Goal: Information Seeking & Learning: Find specific page/section

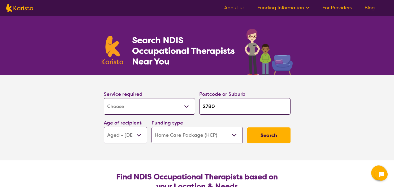
select select "[MEDICAL_DATA]"
select select "AG"
select select "HCP"
select select "[MEDICAL_DATA]"
select select "AG"
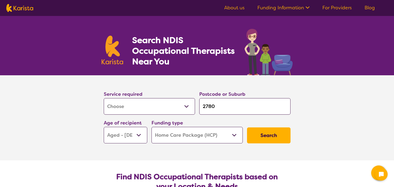
select select "HCP"
click at [223, 108] on input "2780" at bounding box center [244, 106] width 91 height 16
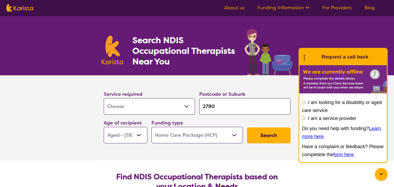
drag, startPoint x: 0, startPoint y: 0, endPoint x: 198, endPoint y: 105, distance: 223.9
click at [199, 105] on input "2780" at bounding box center [244, 106] width 91 height 16
type input "2"
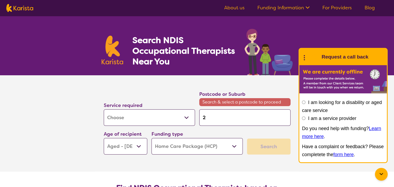
type input "21"
type input "216"
type input "2166"
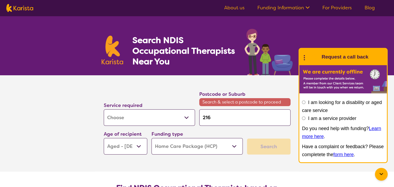
type input "2166"
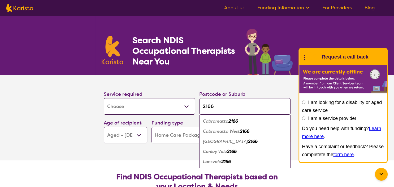
type input "2166"
click at [216, 150] on em "Canley Vale" at bounding box center [215, 151] width 24 height 6
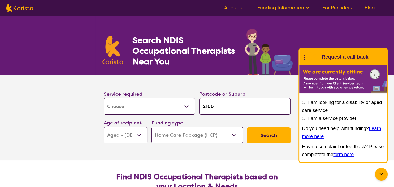
click at [152, 127] on select "Home Care Package (HCP) National Disability Insurance Scheme (NDIS) I don't know" at bounding box center [197, 135] width 91 height 16
select select "NDIS"
click option "National Disability Insurance Scheme (NDIS)" at bounding box center [0, 0] width 0 height 0
select select "NDIS"
click at [104, 127] on select "Early Childhood - 0 to 9 Child - 10 to 11 Adolescent - 12 to 17 Adult - 18 to 6…" at bounding box center [126, 135] width 44 height 16
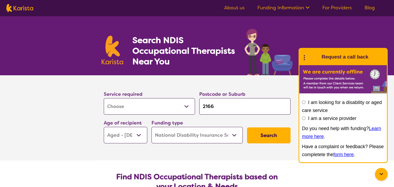
select select "AD"
click option "Adult - 18 to 64" at bounding box center [0, 0] width 0 height 0
select select "AD"
click at [272, 134] on button "Search" at bounding box center [269, 135] width 44 height 16
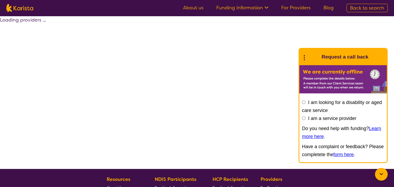
select select "by_score"
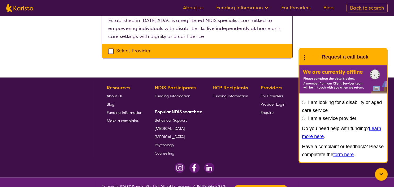
scroll to position [754, 0]
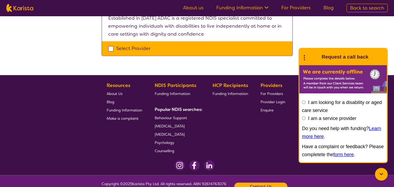
click at [181, 123] on span "[MEDICAL_DATA]" at bounding box center [170, 125] width 30 height 5
select select "[MEDICAL_DATA]"
select select "AD"
select select "NDIS"
select select "[MEDICAL_DATA]"
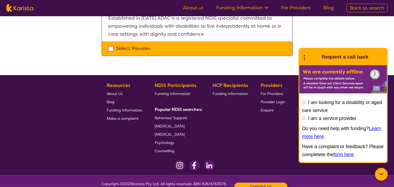
select select "AD"
select select "NDIS"
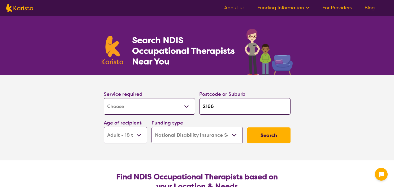
select select "[MEDICAL_DATA]"
select select "AD"
select select "NDIS"
select select "[MEDICAL_DATA]"
select select "AD"
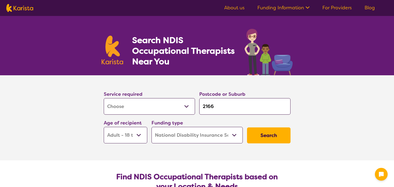
select select "NDIS"
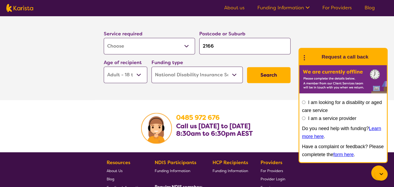
scroll to position [812, 0]
